Goal: Find specific page/section: Find specific page/section

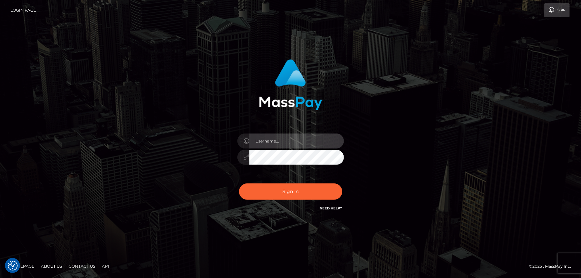
type input "Dan.Cirnat"
click at [343, 177] on div at bounding box center [282, 203] width 137 height 76
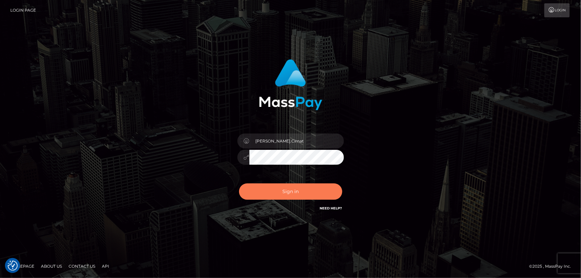
click at [294, 187] on button "Sign in" at bounding box center [290, 192] width 103 height 16
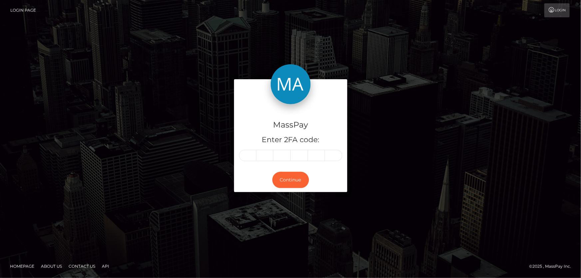
click at [255, 159] on input "text" at bounding box center [247, 155] width 17 height 11
type input "1"
type input "5"
type input "7"
type input "3"
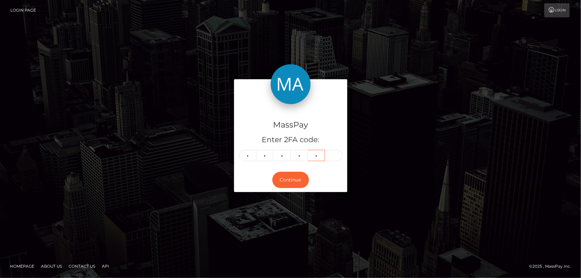
type input "5"
type input "3"
drag, startPoint x: 97, startPoint y: 70, endPoint x: 102, endPoint y: 64, distance: 7.8
click at [97, 70] on div "MassPay Enter 2FA code: 1 5 7 3 5 3 157353 Continue" at bounding box center [290, 139] width 581 height 220
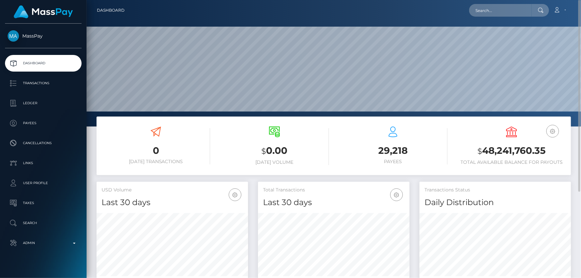
drag, startPoint x: 212, startPoint y: 139, endPoint x: 220, endPoint y: 132, distance: 11.1
click at [212, 139] on div "0 Today Transactions" at bounding box center [156, 147] width 119 height 50
paste input "de950fcf-0e5c-11f0-b24e-02f0d179f5a1"
type input "de950fcf-0e5c-11f0-b24e-02f0d179f5a1"
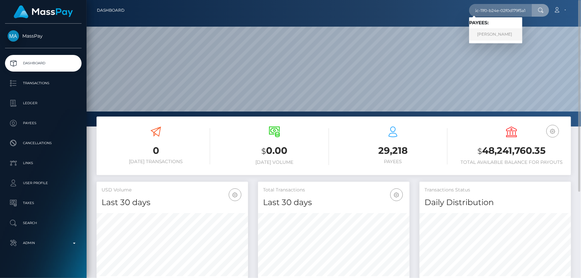
click at [494, 34] on link "Lidia Kuzmina" at bounding box center [495, 34] width 53 height 12
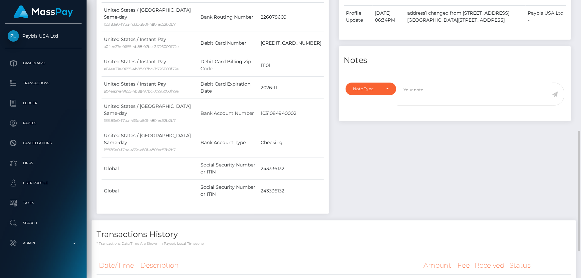
scroll to position [365, 0]
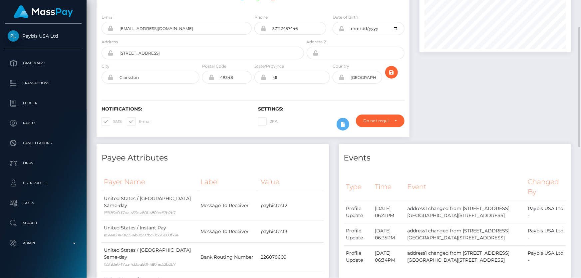
scroll to position [0, 0]
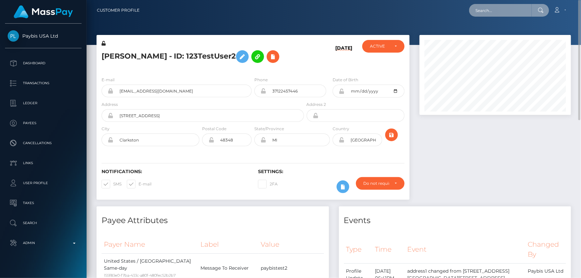
paste input "1348417742"
type input "1348417742"
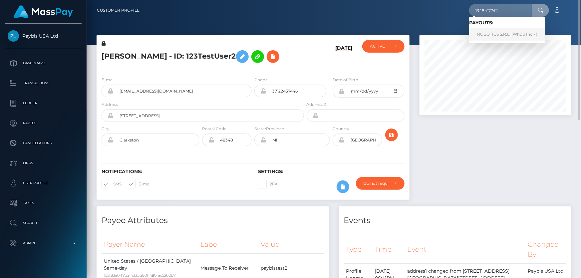
click at [498, 36] on link "ROBOTICS S.R.L. (Whop Inc - )" at bounding box center [507, 34] width 76 height 12
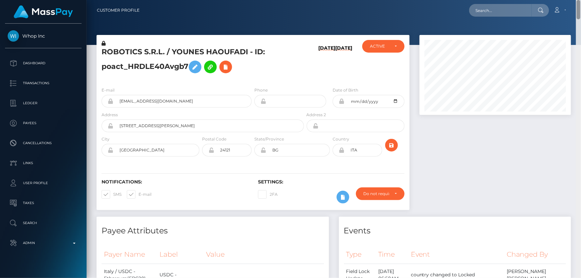
drag, startPoint x: 579, startPoint y: 243, endPoint x: 581, endPoint y: -1, distance: 243.5
click at [581, 0] on html "Whop Inc Dashboard Transactions Ledger Payees Cancellations Links" at bounding box center [290, 139] width 581 height 278
paste input "de950fcf-0e5c-11f0-b24e-02f0d179f5a1"
type input "de950fcf-0e5c-11f0-b24e-02f0d179f5a1"
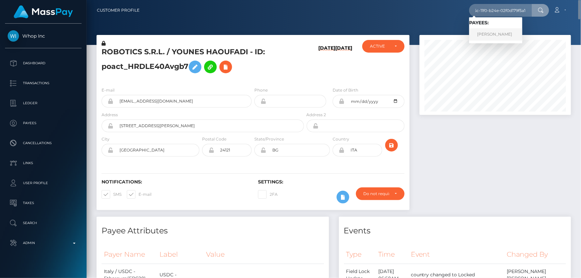
click at [497, 36] on link "Lidia Kuzmina" at bounding box center [495, 34] width 53 height 12
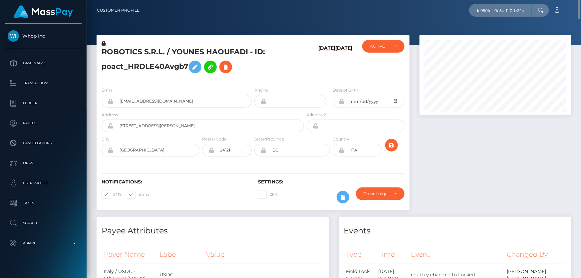
click at [483, 126] on div at bounding box center [496, 126] width 162 height 182
